Goal: Information Seeking & Learning: Learn about a topic

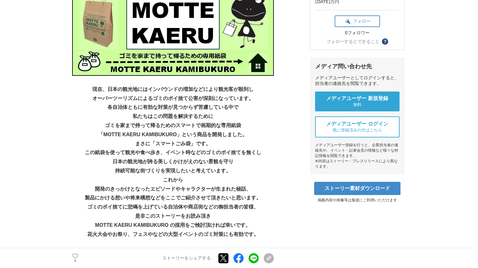
scroll to position [177, 0]
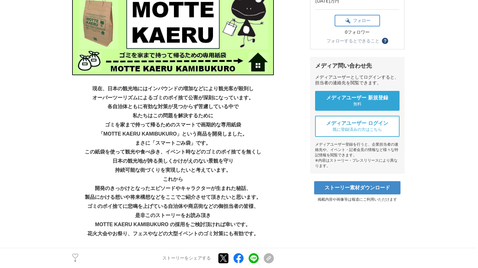
click at [91, 105] on p "各自治体ともに有効な対策が見つからず苦慮している中で" at bounding box center [173, 106] width 202 height 9
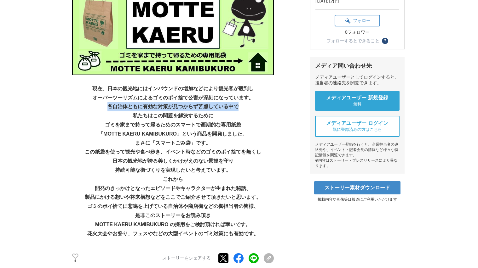
click at [91, 105] on p "各自治体ともに有効な対策が見つからず苦慮している中で" at bounding box center [173, 106] width 202 height 9
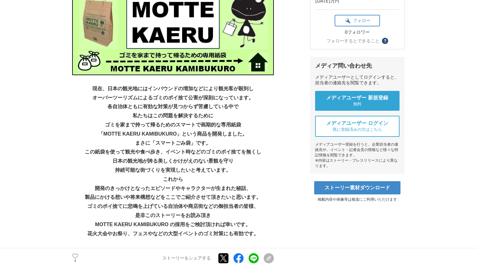
click at [88, 94] on p "オーバーツーリズムによるゴミのポイ捨て公害が深刻になっています。" at bounding box center [173, 98] width 202 height 9
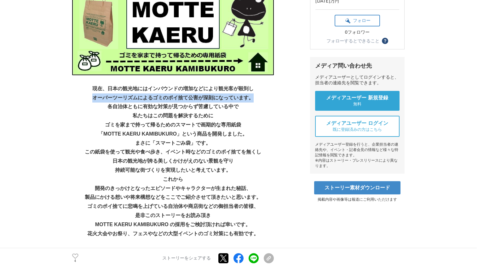
click at [88, 94] on p "オーバーツーリズムによるゴミのポイ捨て公害が深刻になっています。" at bounding box center [173, 98] width 202 height 9
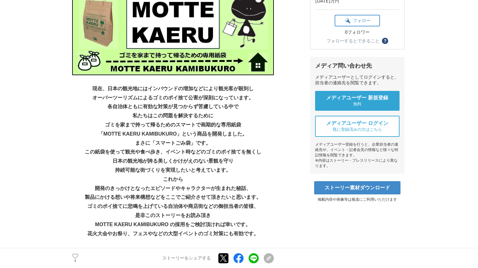
click at [88, 94] on p "オーバーツーリズムによるゴミのポイ捨て公害が深刻になっています。" at bounding box center [173, 98] width 202 height 9
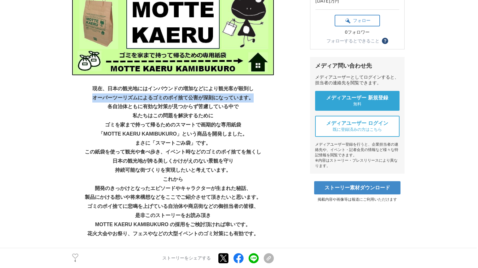
click at [88, 88] on p "現在、日本の観光地にはインバウンドの増加などにより観光客が殺到し" at bounding box center [173, 88] width 202 height 9
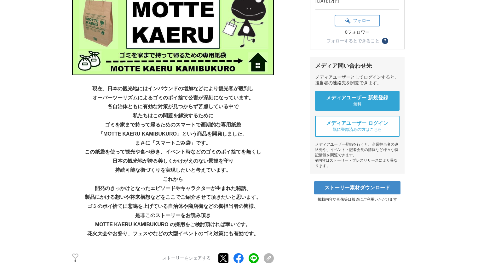
click at [88, 88] on p "現在、日本の観光地にはインバウンドの増加などにより観光客が殺到し" at bounding box center [173, 88] width 202 height 9
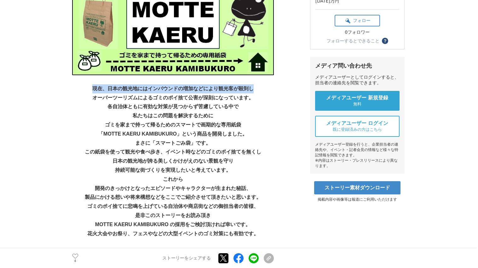
click at [88, 88] on p "現在、日本の観光地にはインバウンドの増加などにより観光客が殺到し" at bounding box center [173, 88] width 202 height 9
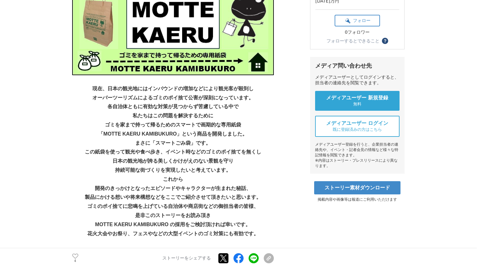
click at [88, 88] on p "現在、日本の観光地にはインバウンドの増加などにより観光客が殺到し" at bounding box center [173, 88] width 202 height 9
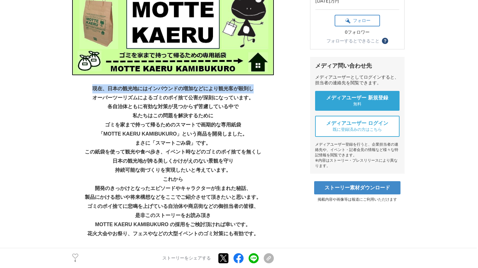
click at [88, 88] on p "現在、日本の観光地にはインバウンドの増加などにより観光客が殺到し" at bounding box center [173, 88] width 202 height 9
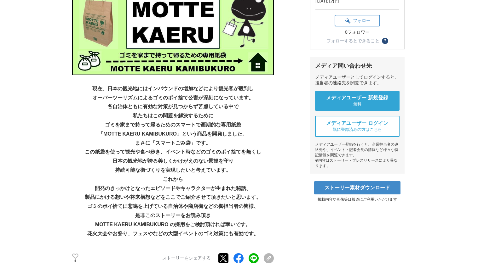
click at [88, 88] on p "現在、日本の観光地にはインバウンドの増加などにより観光客が殺到し" at bounding box center [173, 88] width 202 height 9
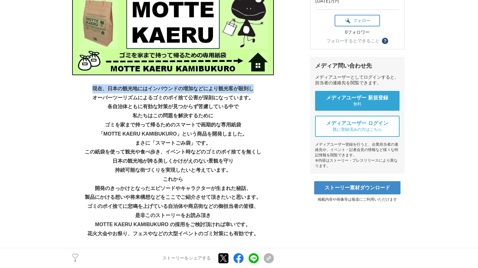
click at [88, 88] on p "現在、日本の観光地にはインバウンドの増加などにより観光客が殺到し" at bounding box center [173, 88] width 202 height 9
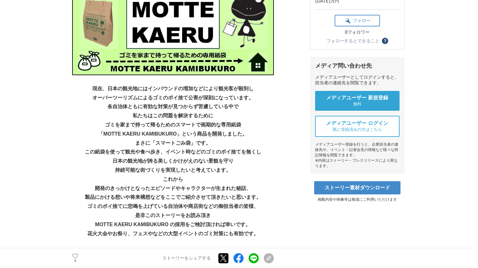
click at [88, 88] on p "現在、日本の観光地にはインバウンドの増加などにより観光客が殺到し" at bounding box center [173, 88] width 202 height 9
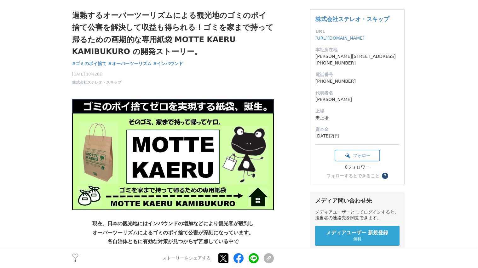
scroll to position [0, 0]
